Goal: Information Seeking & Learning: Learn about a topic

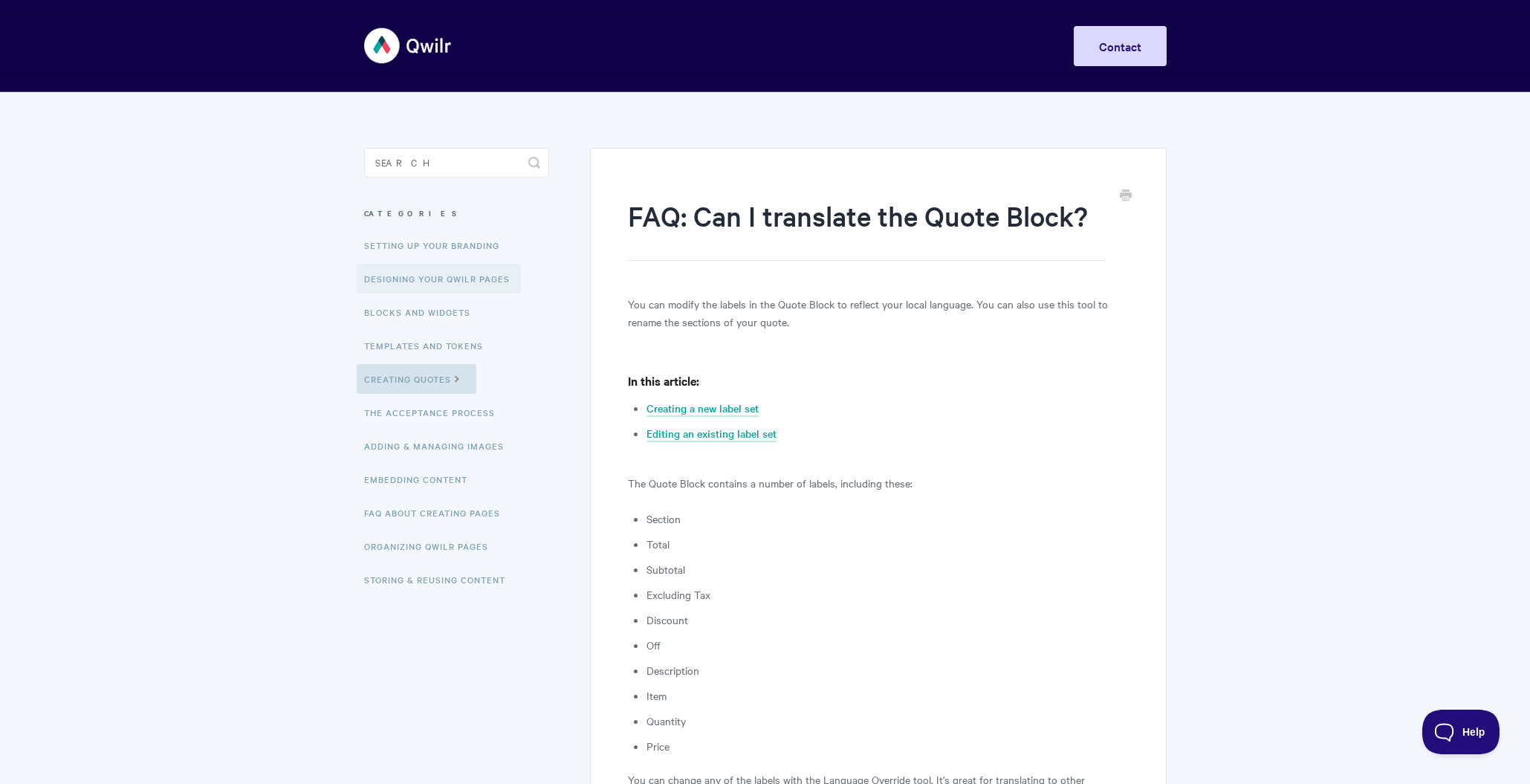
click at [452, 280] on link "Designing Your Qwilr Pages" at bounding box center [439, 279] width 165 height 30
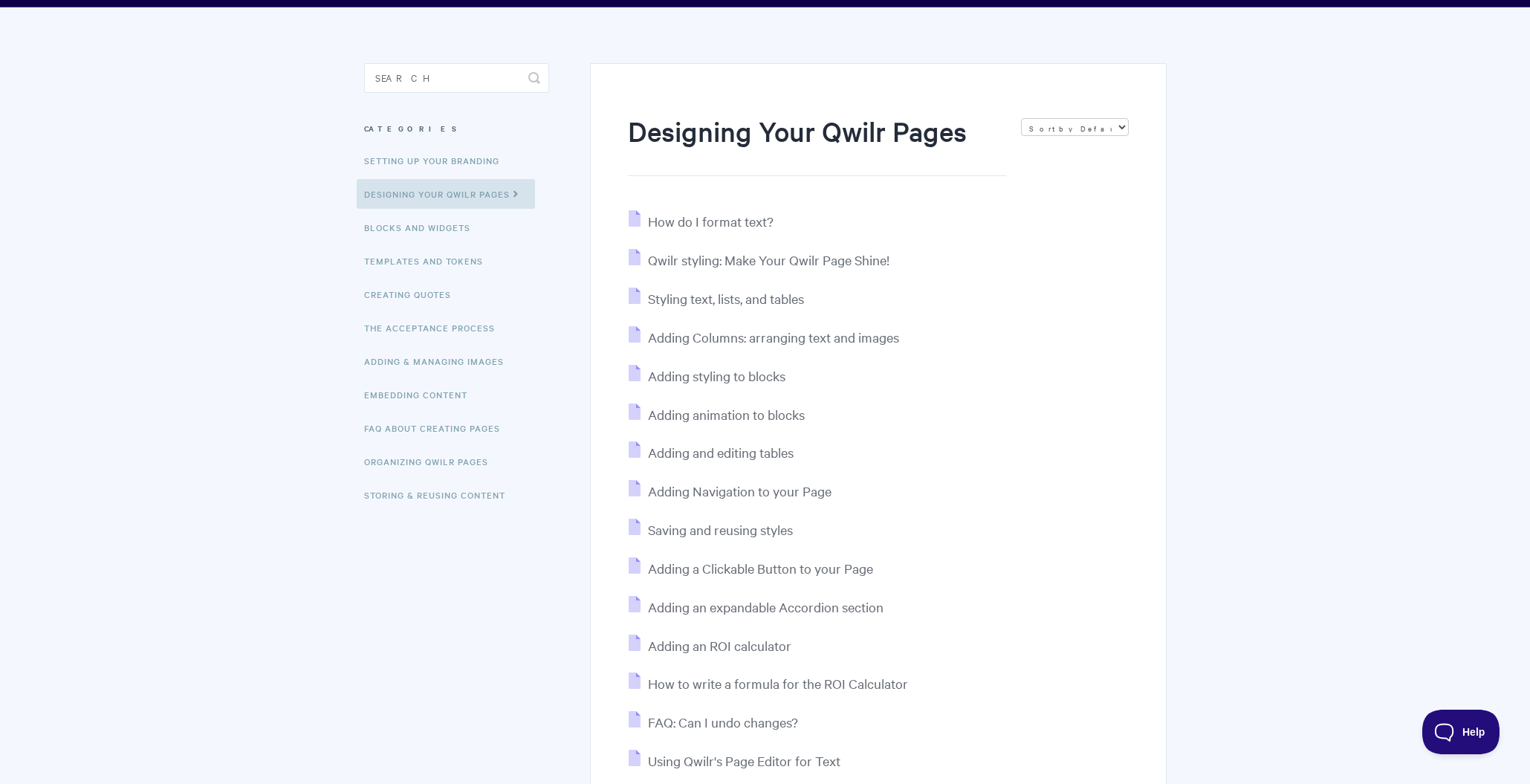
scroll to position [65, 0]
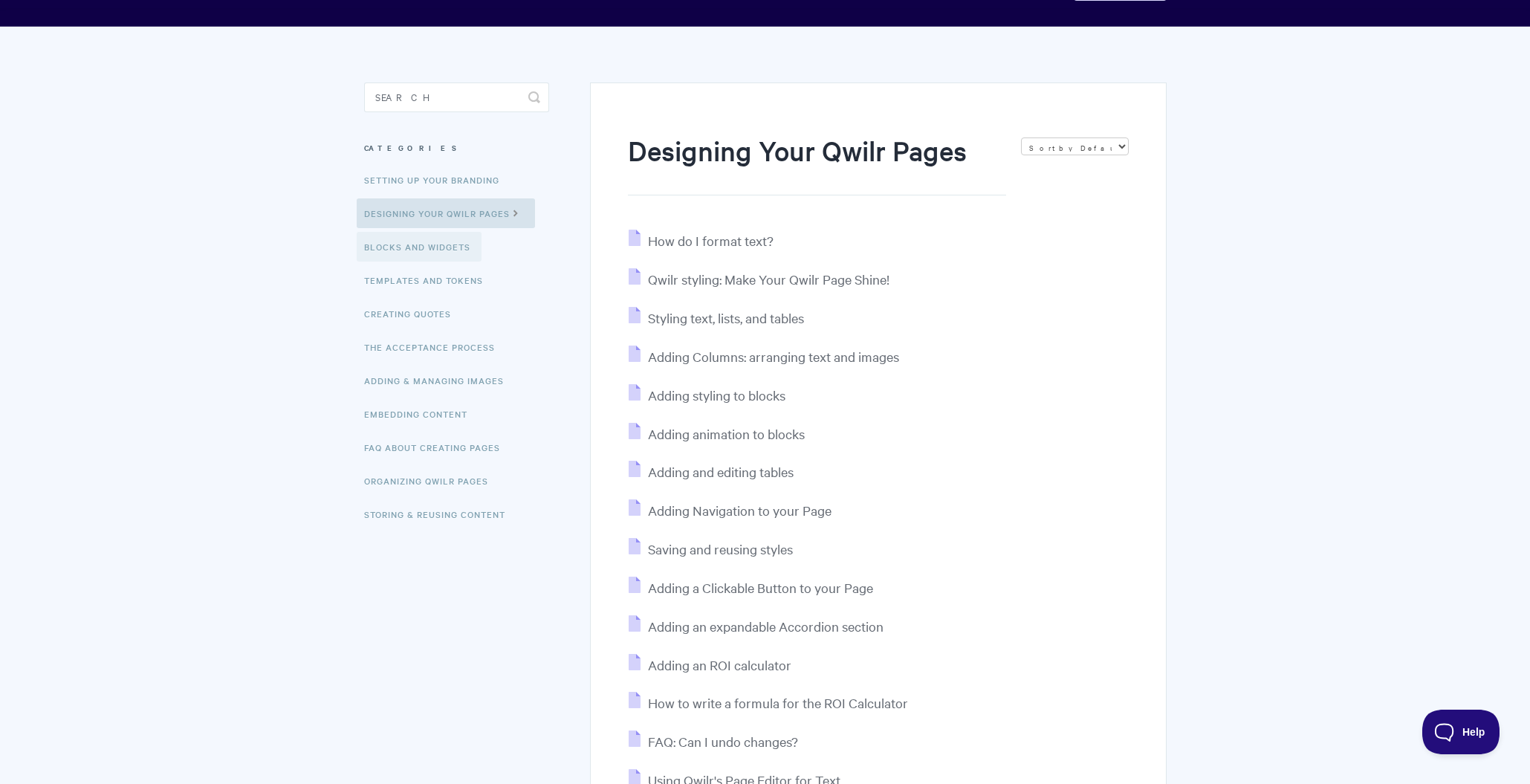
click at [468, 252] on link "Blocks and Widgets" at bounding box center [418, 247] width 124 height 30
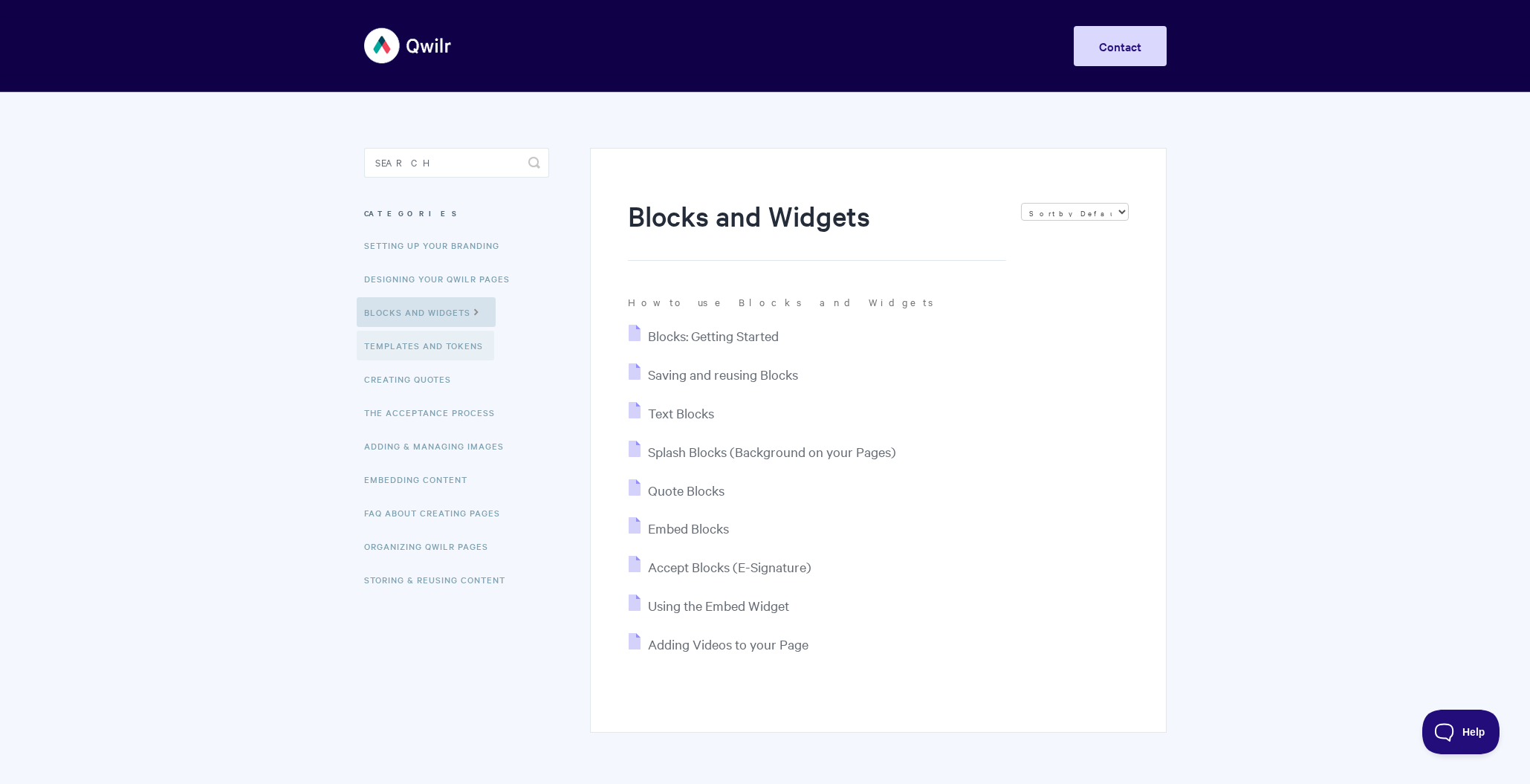
click at [460, 345] on link "Templates and Tokens" at bounding box center [425, 345] width 138 height 30
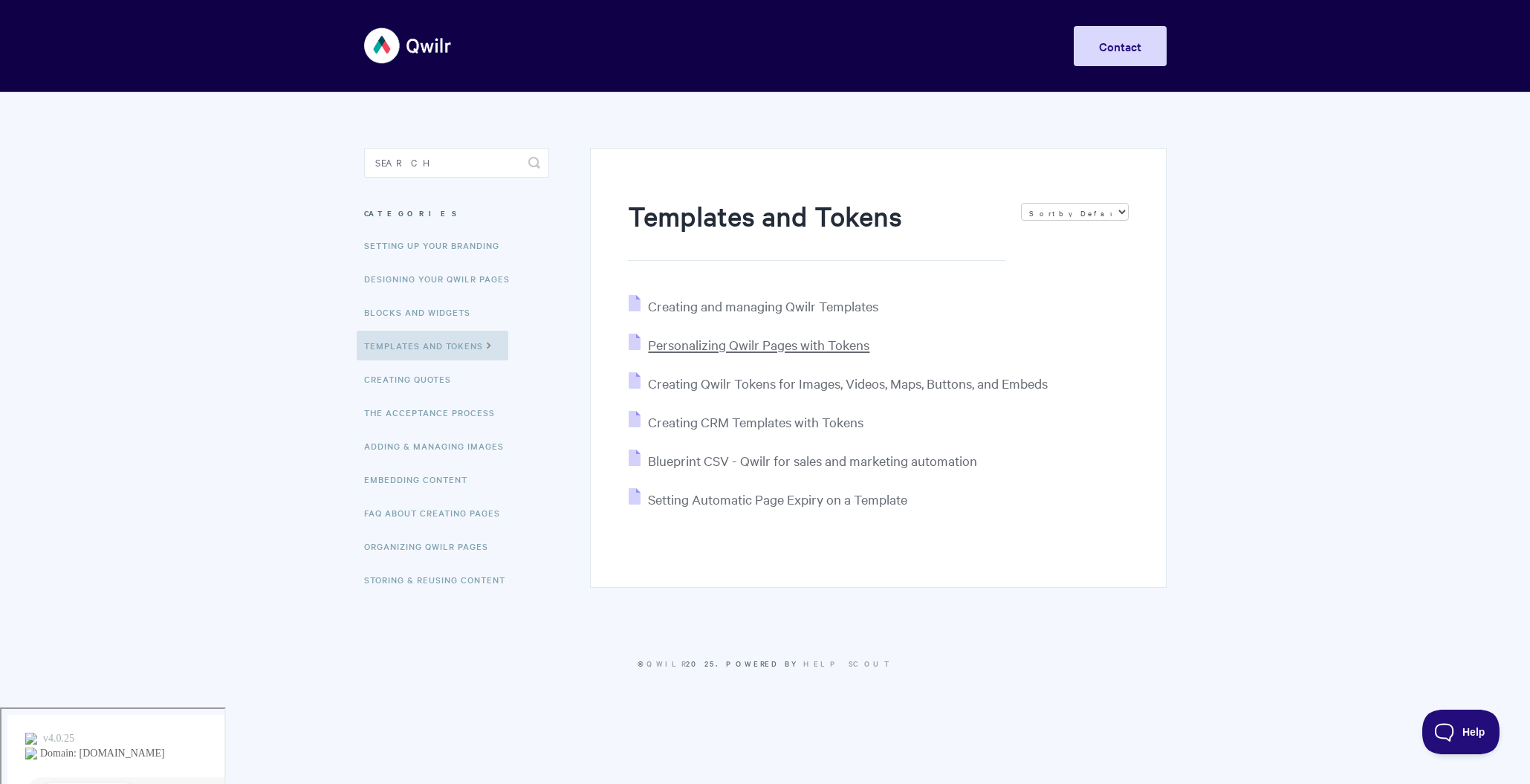
click at [805, 345] on span "Personalizing Qwilr Pages with Tokens" at bounding box center [759, 344] width 222 height 17
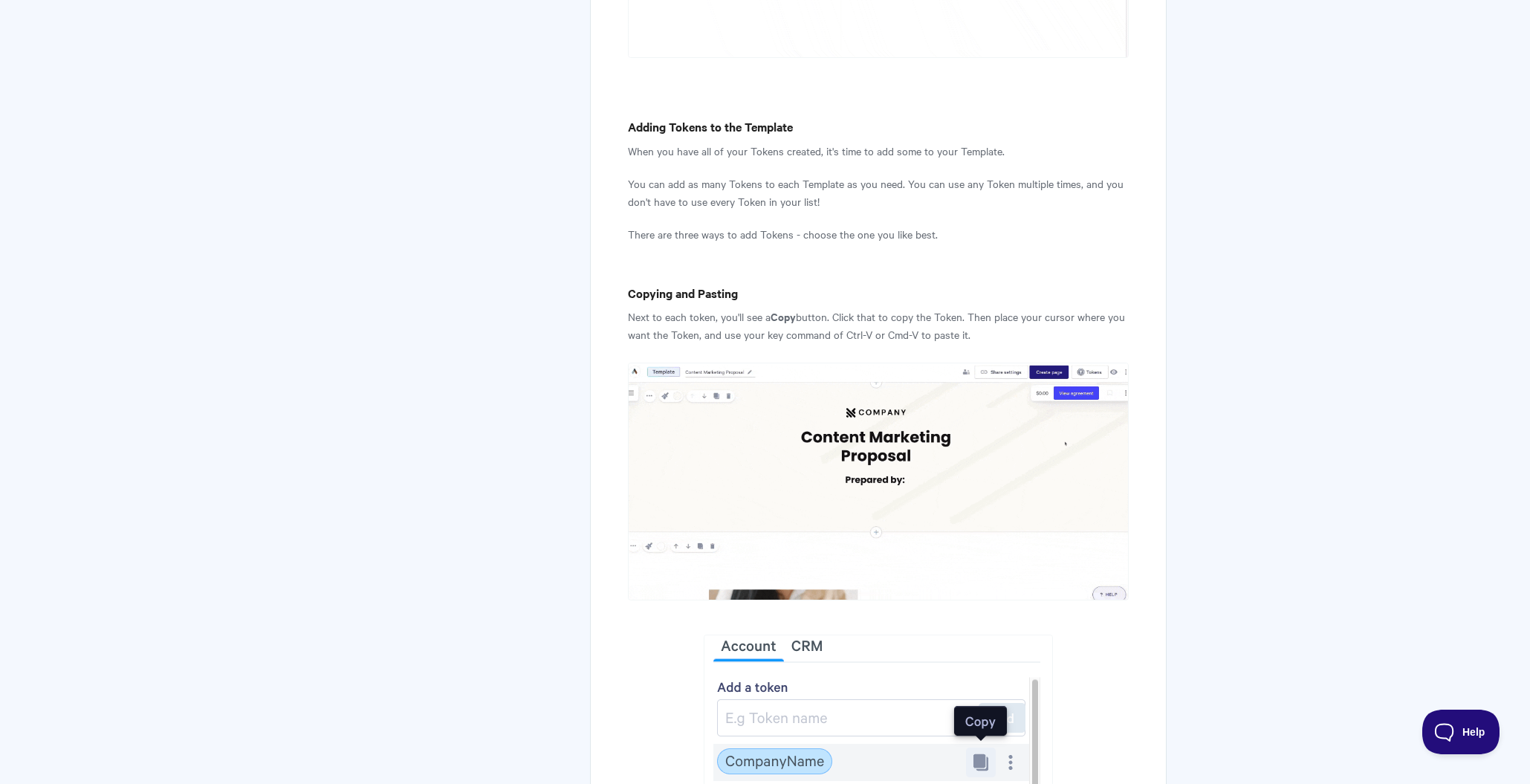
scroll to position [2249, 0]
